Goal: Use online tool/utility: Utilize a website feature to perform a specific function

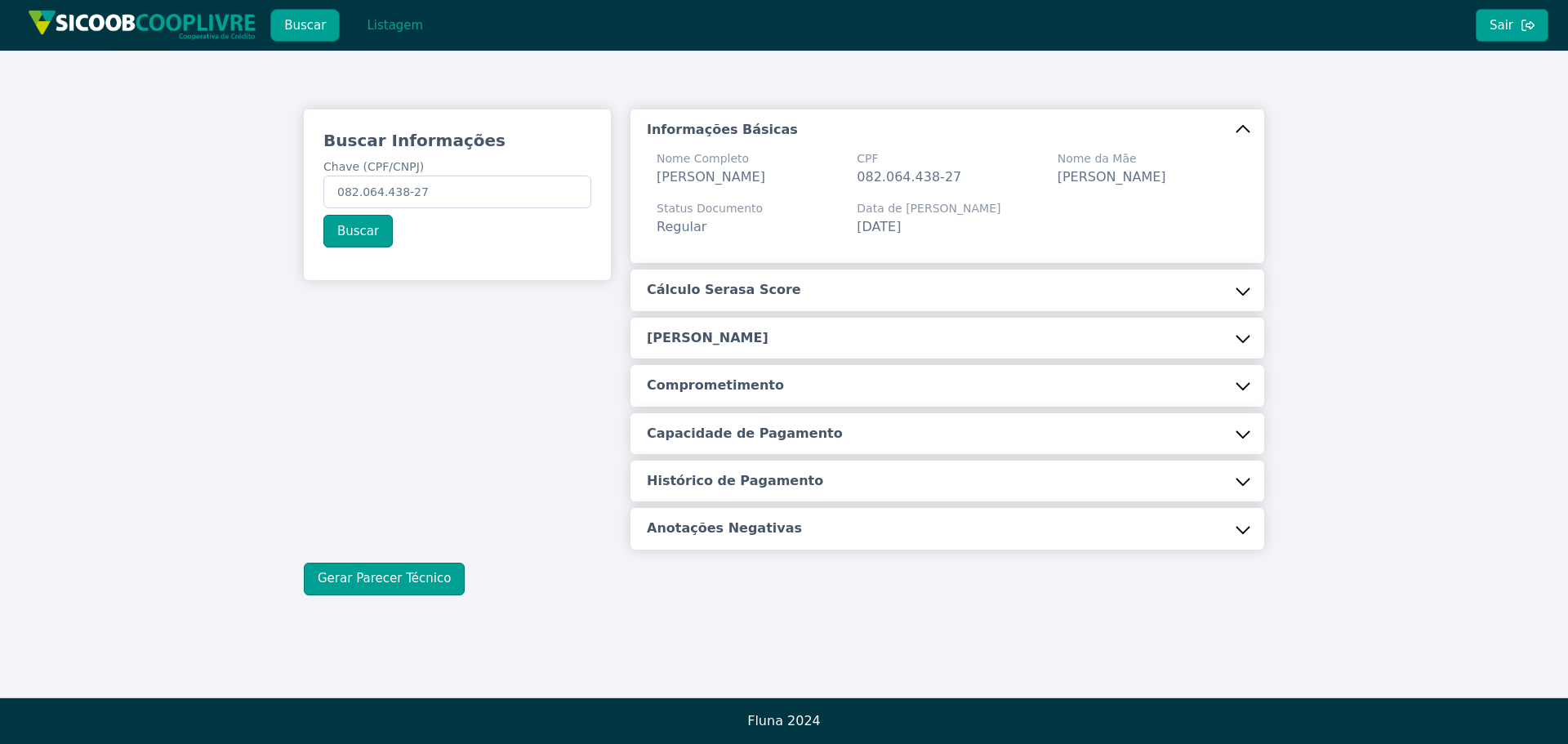
click at [382, 14] on modal-container "CPF Serasa - Informações: Data: [DATE] Score: 753 Probabilidade de Pagamento: 9…" at bounding box center [784, 372] width 1568 height 744
click at [382, 23] on button "Listagem" at bounding box center [394, 25] width 84 height 33
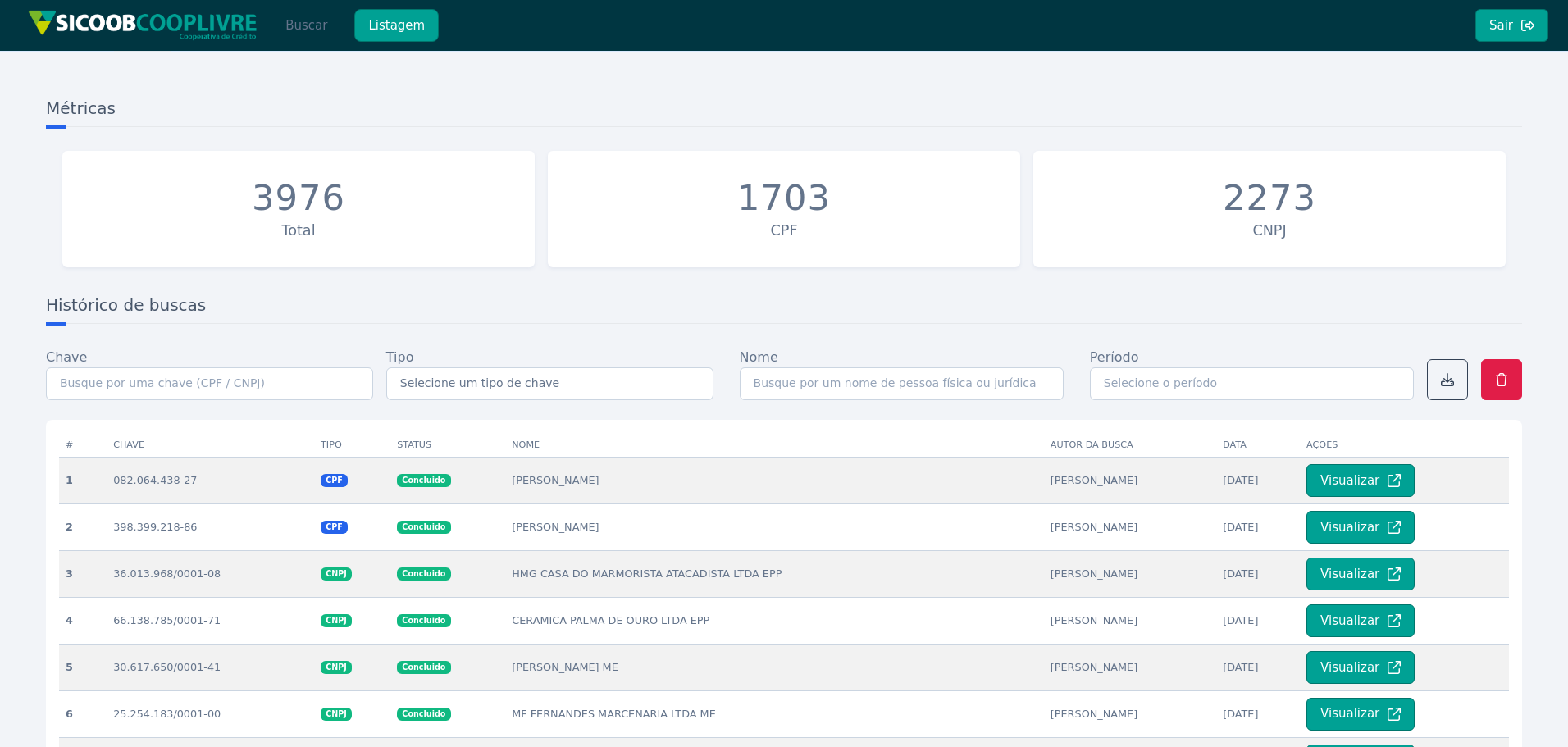
click at [295, 24] on button "Buscar" at bounding box center [307, 25] width 70 height 33
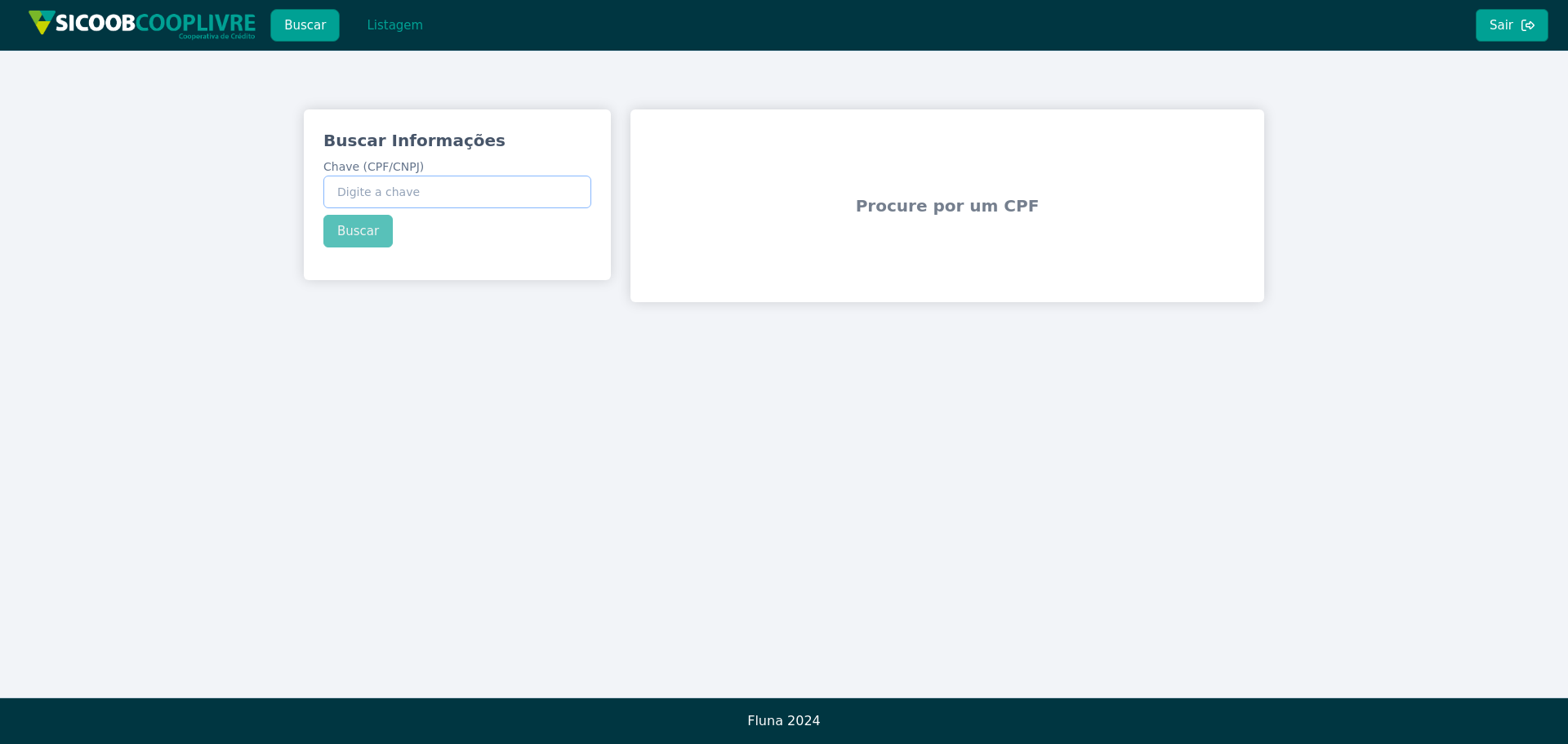
click at [415, 201] on input "Chave (CPF/CNPJ)" at bounding box center [457, 192] width 268 height 33
paste input "34.793.373/0001-89"
type input "34.793.373/0001-89"
click at [342, 224] on div "Buscar Informações Chave (CPF/CNPJ) 34.793.373/0001-89 Buscar" at bounding box center [457, 188] width 307 height 157
click at [356, 232] on button "Buscar" at bounding box center [358, 231] width 69 height 33
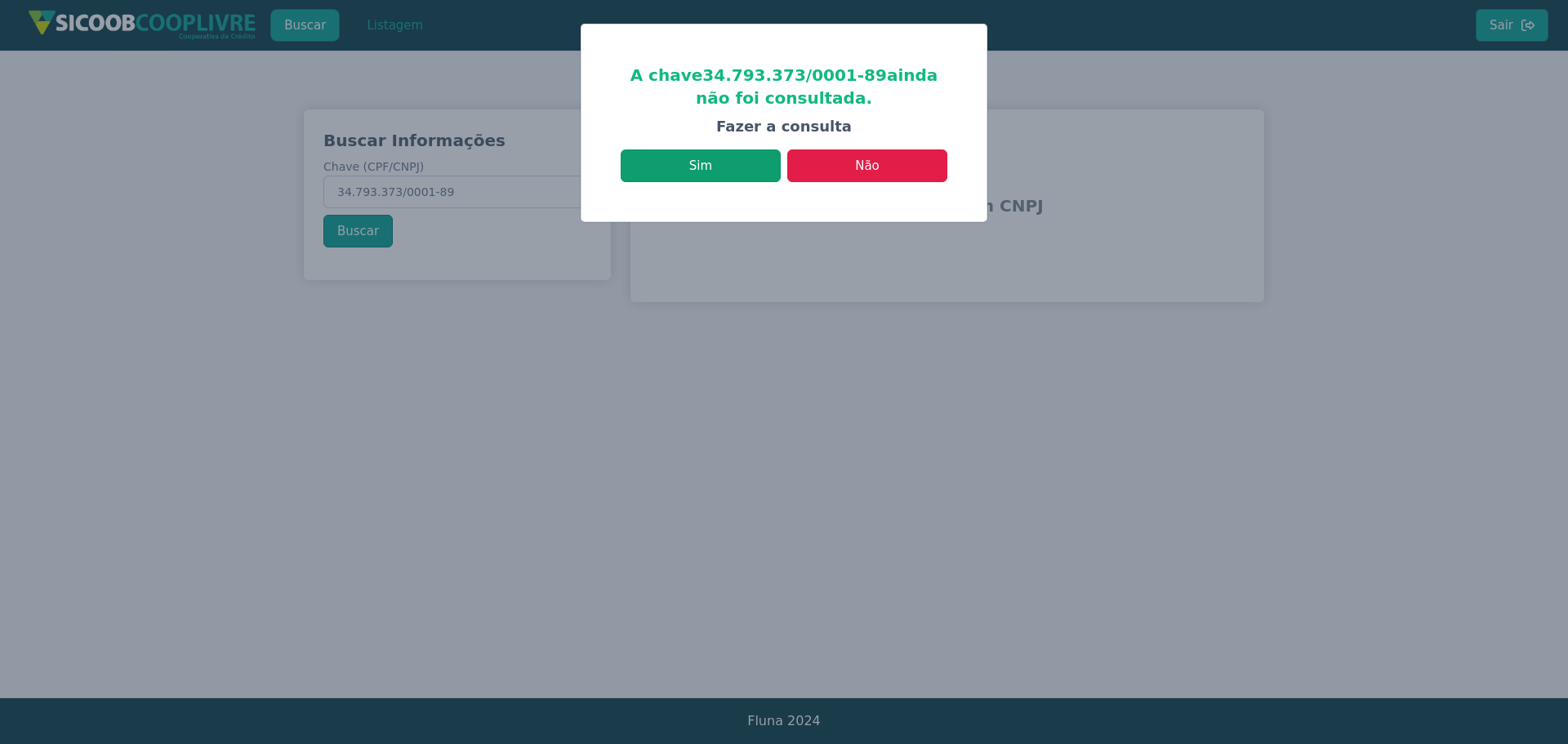
click at [724, 157] on button "Sim" at bounding box center [701, 166] width 160 height 33
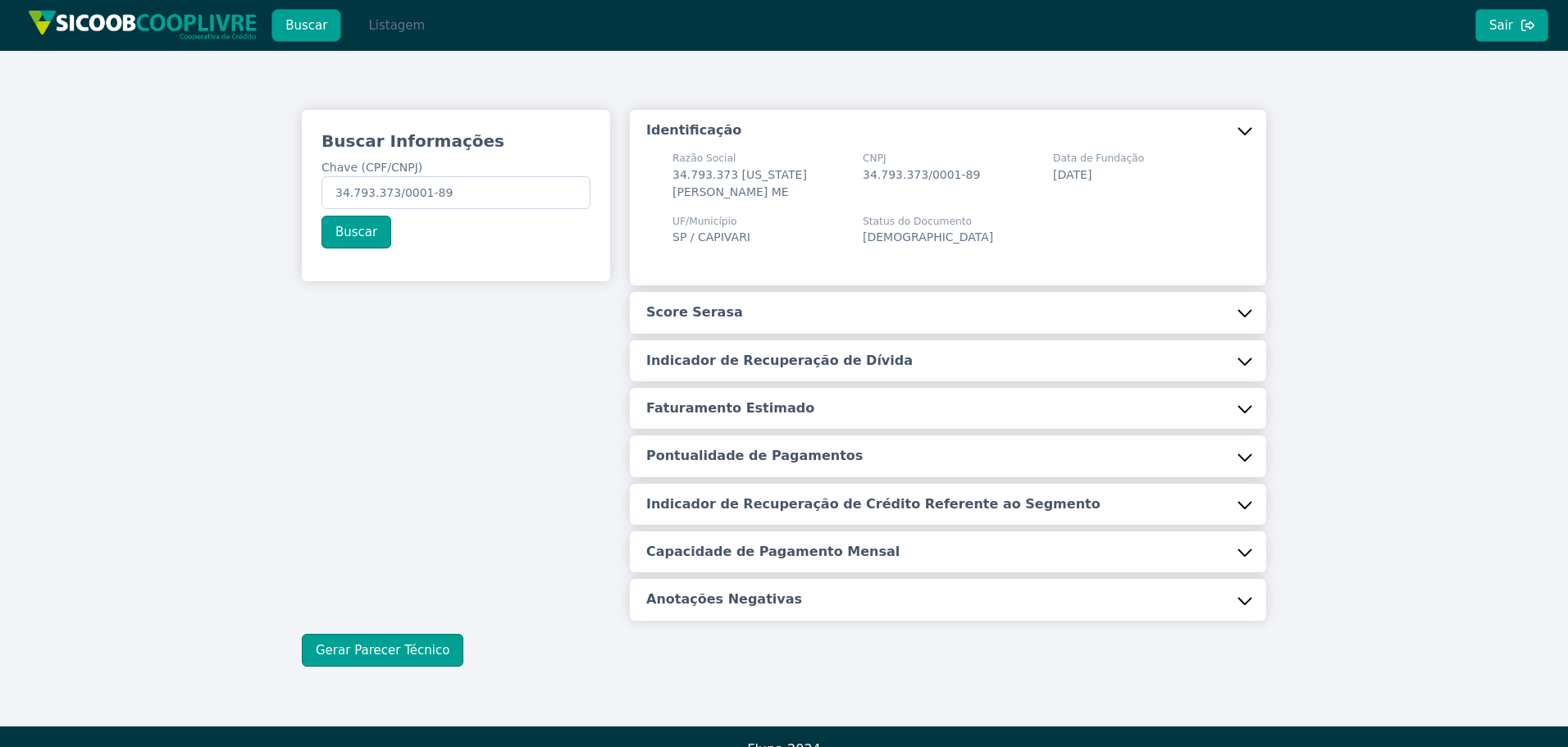
click at [393, 31] on button "Listagem" at bounding box center [396, 25] width 84 height 33
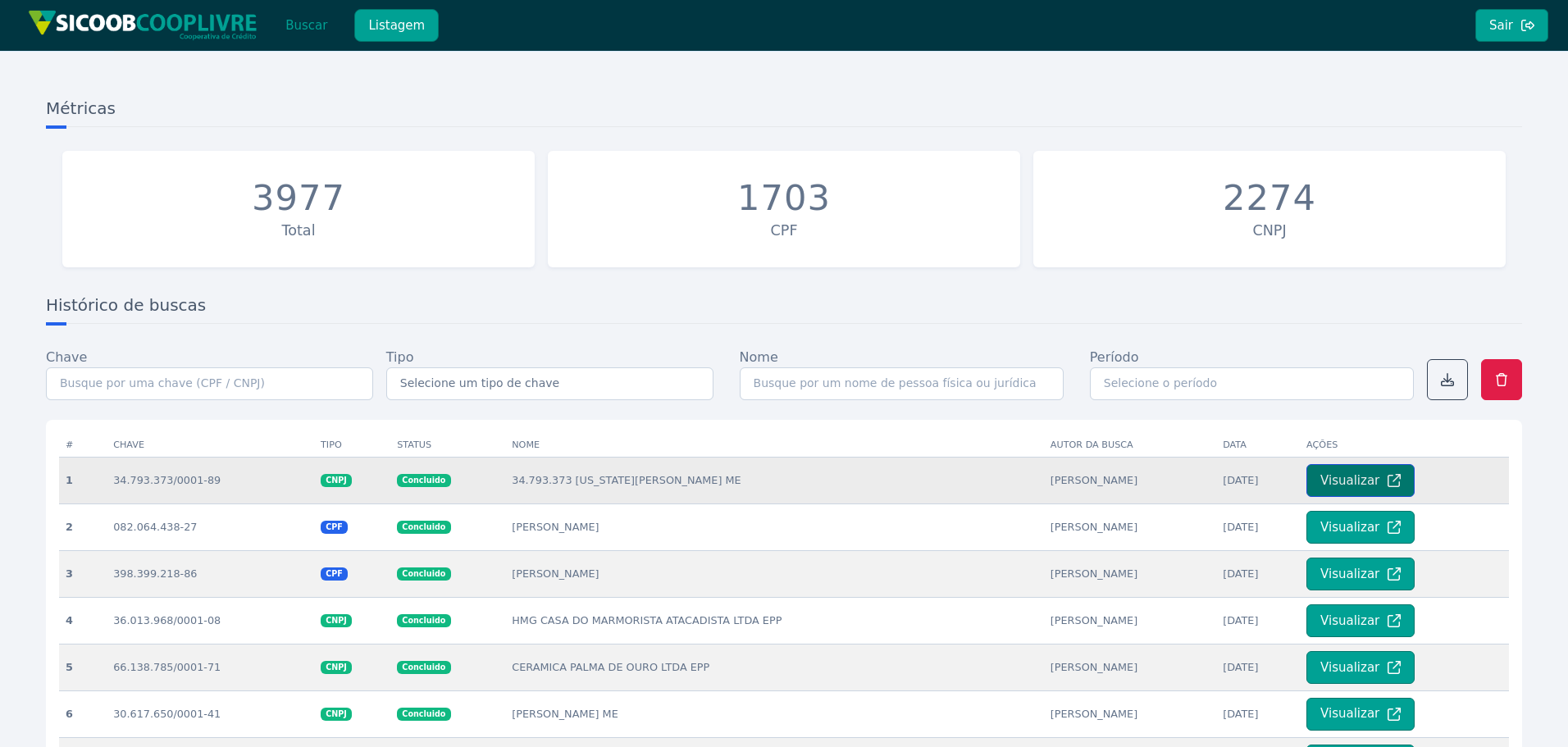
click at [1306, 486] on button "Visualizar" at bounding box center [1360, 480] width 108 height 33
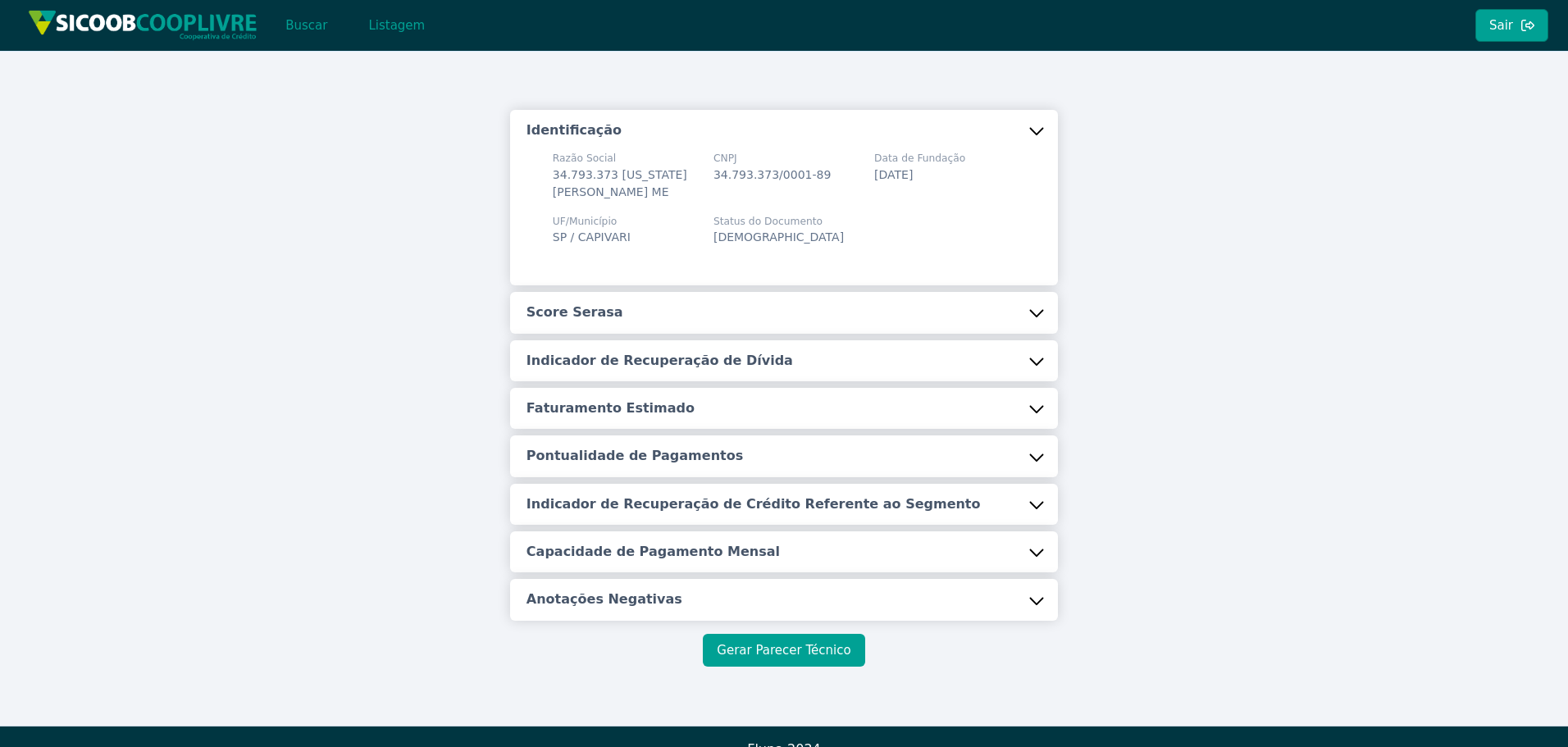
click at [770, 656] on button "Gerar Parecer Técnico" at bounding box center [783, 650] width 161 height 33
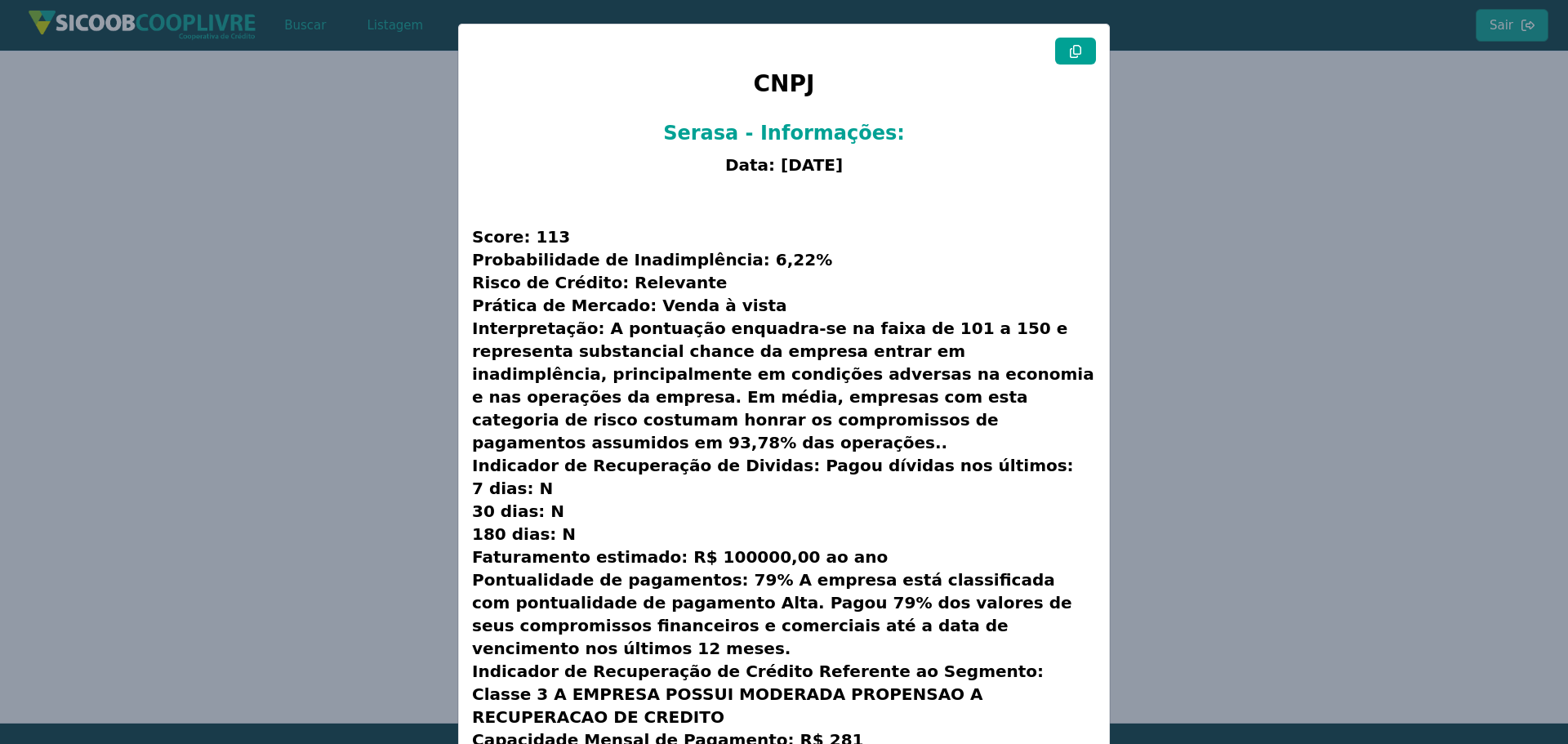
click at [412, 324] on modal-container "CNPJ Serasa - Informações: Data: [DATE] Score: 113 Probabilidade de Inadimplênc…" at bounding box center [784, 372] width 1568 height 744
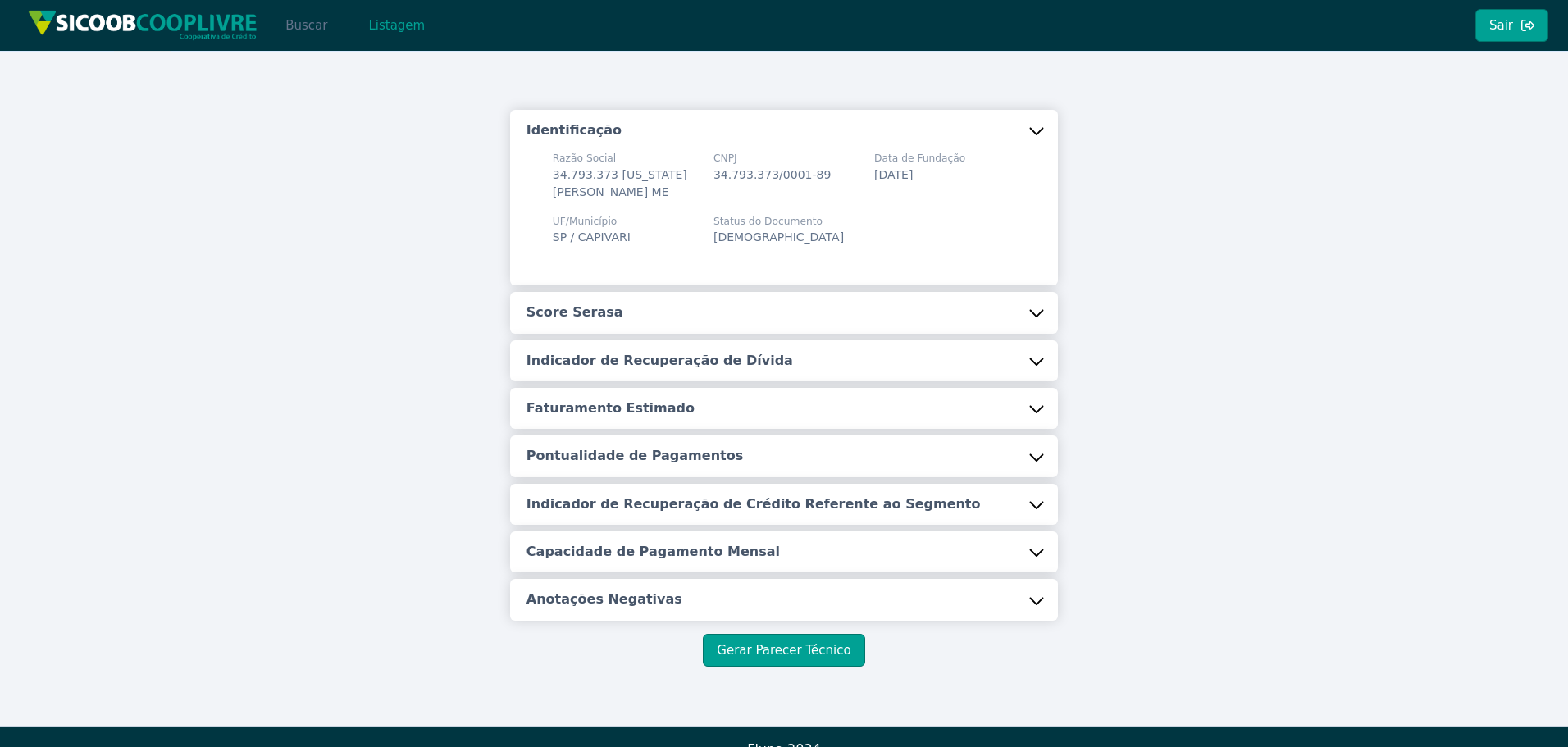
click at [274, 17] on button "Buscar" at bounding box center [307, 25] width 70 height 33
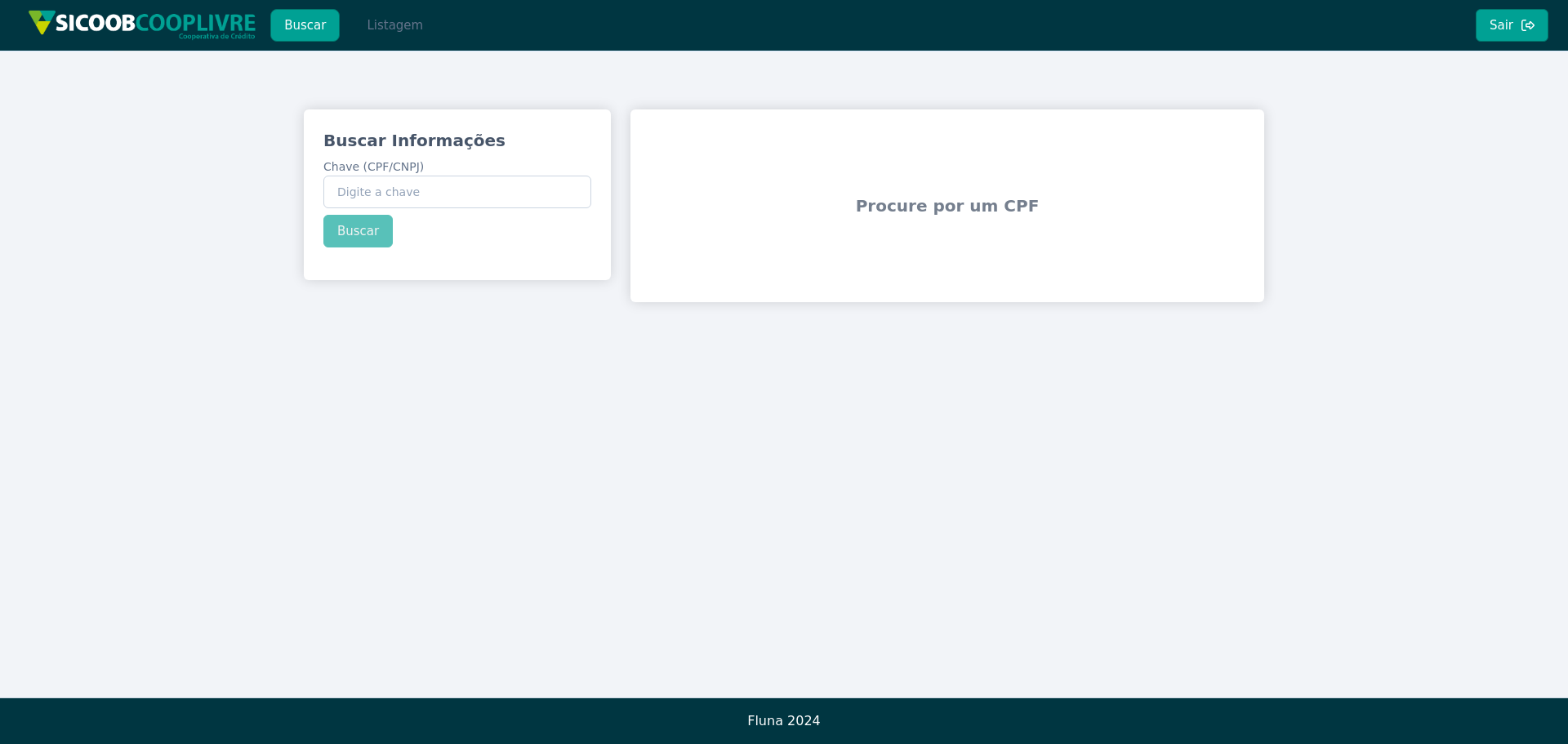
click at [403, 19] on button "Listagem" at bounding box center [394, 25] width 84 height 33
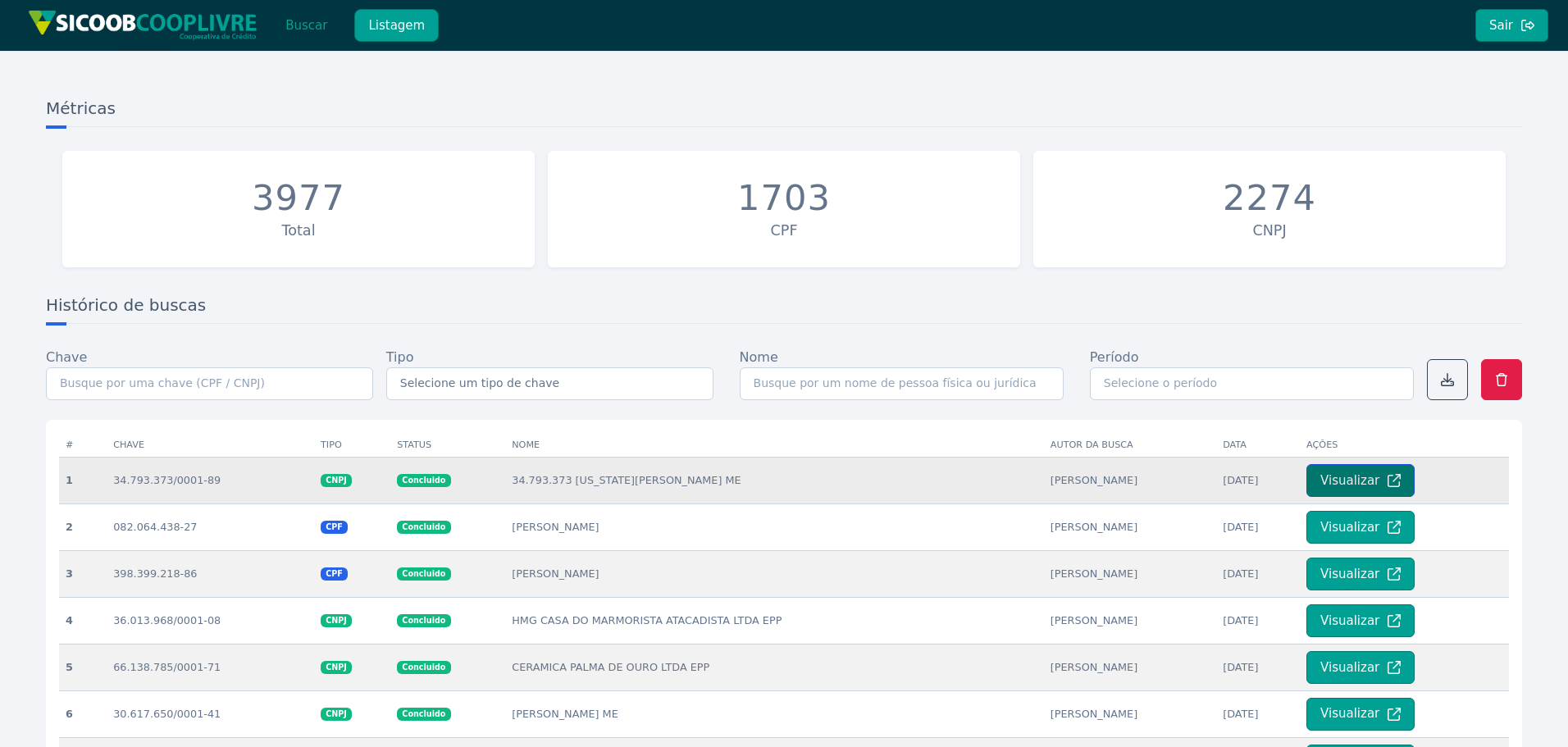
click at [1328, 478] on button "Visualizar" at bounding box center [1360, 480] width 108 height 33
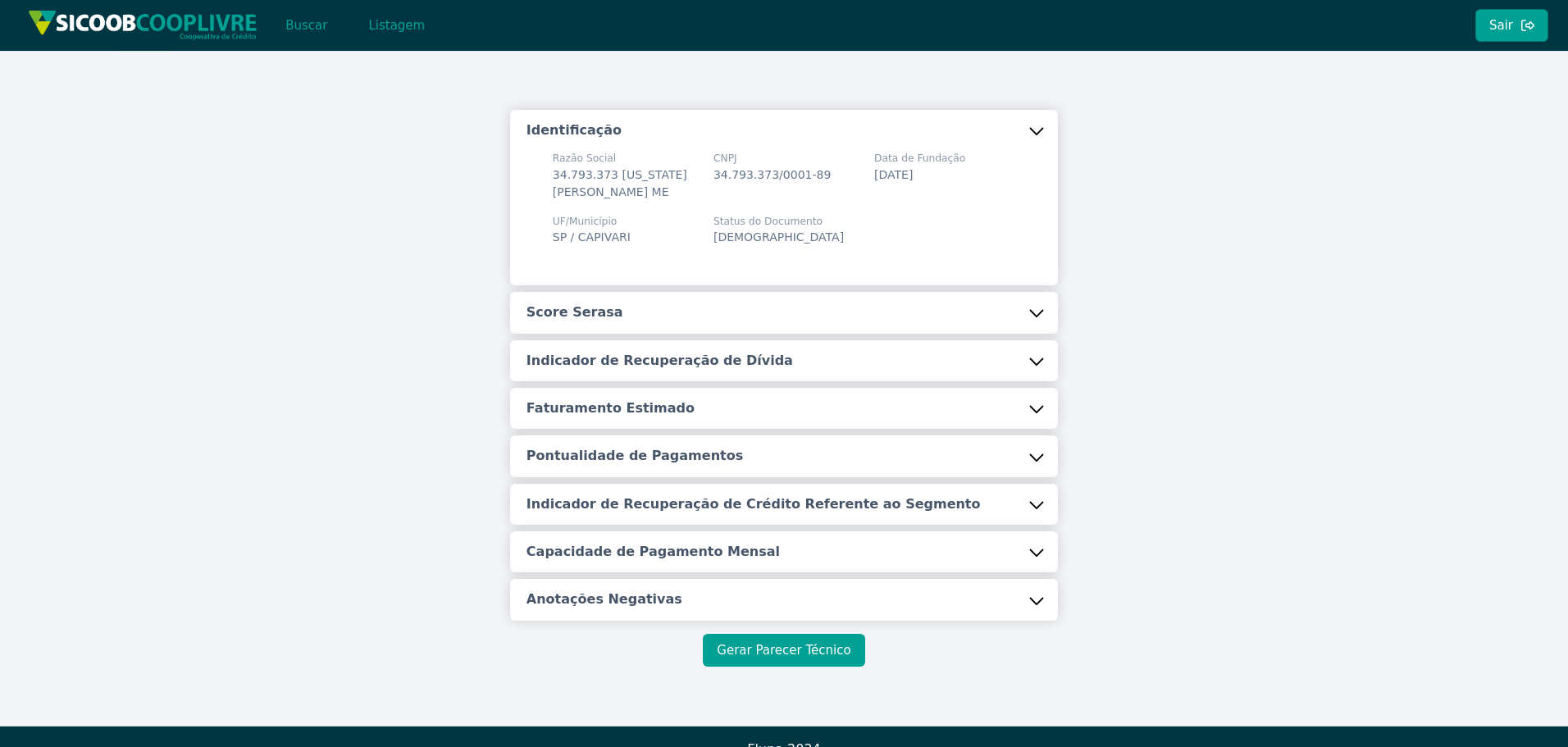
click at [753, 635] on button "Gerar Parecer Técnico" at bounding box center [783, 650] width 161 height 33
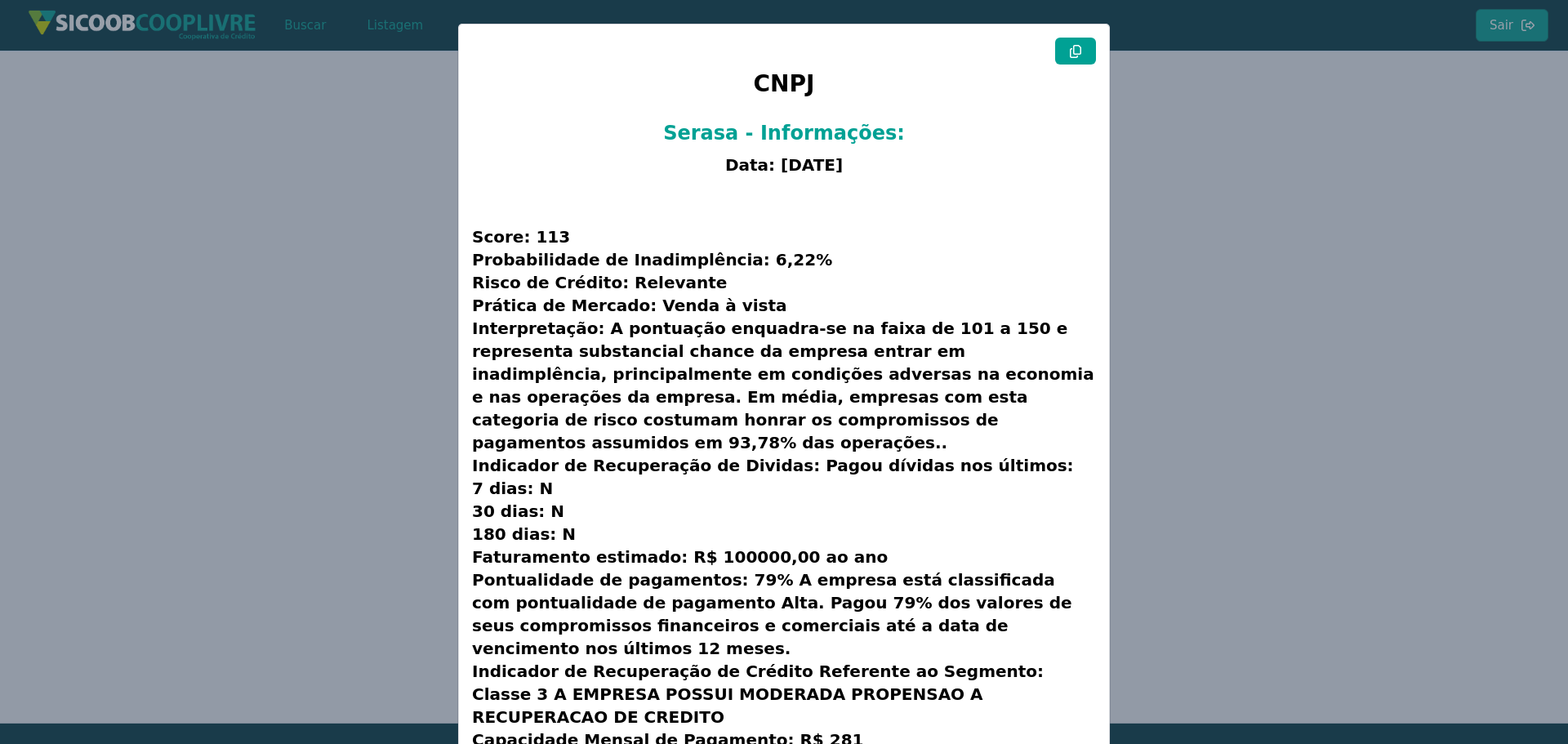
click at [399, 522] on modal-container "CNPJ Serasa - Informações: Data: [DATE] Score: 113 Probabilidade de Inadimplênc…" at bounding box center [784, 372] width 1568 height 744
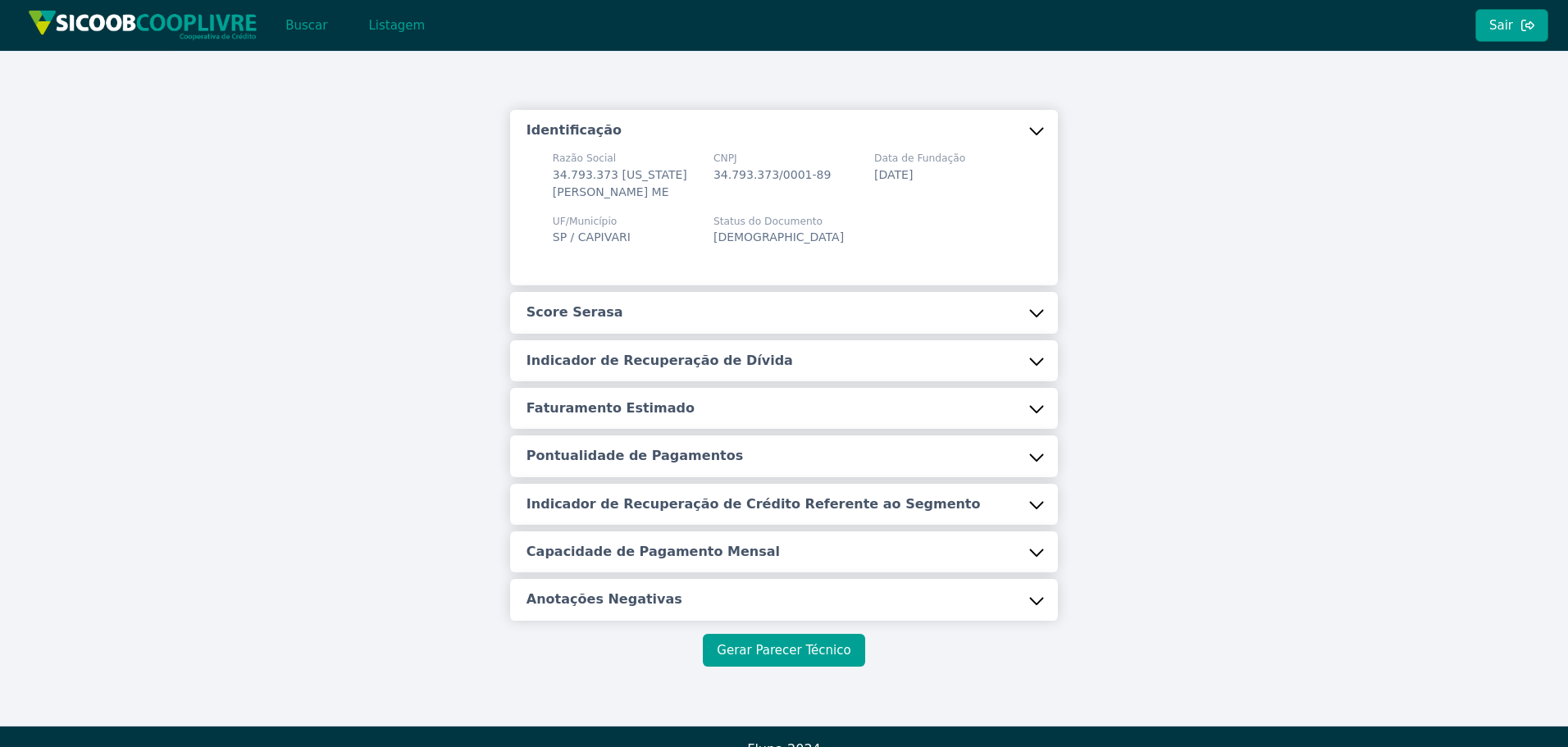
click at [769, 637] on button "Gerar Parecer Técnico" at bounding box center [783, 650] width 161 height 33
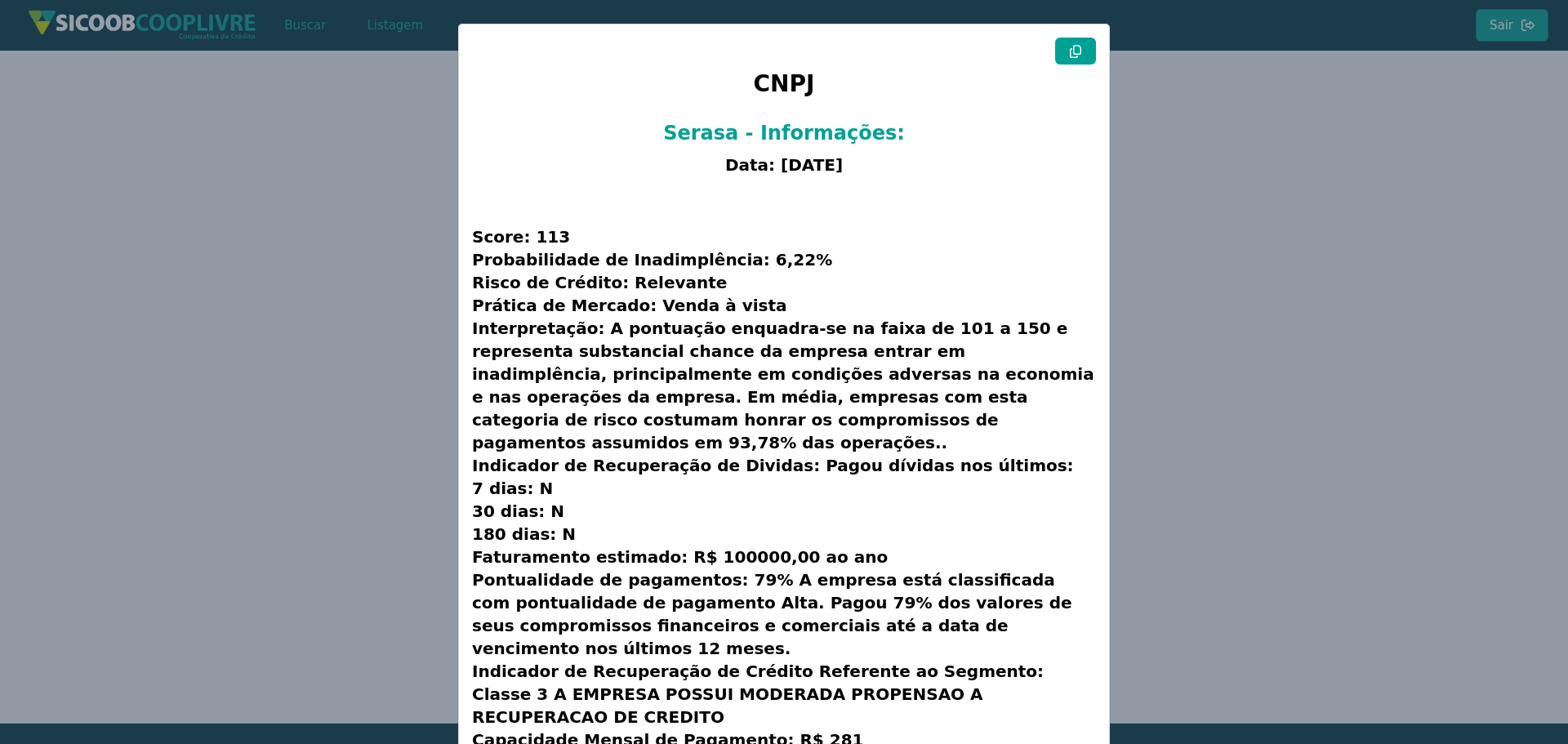
click at [1072, 50] on icon at bounding box center [1076, 51] width 13 height 13
click at [1299, 368] on modal-container "CNPJ Serasa - Informações: Data: [DATE] Score: 113 Probabilidade de Inadimplênc…" at bounding box center [784, 372] width 1568 height 744
